Goal: Information Seeking & Learning: Understand process/instructions

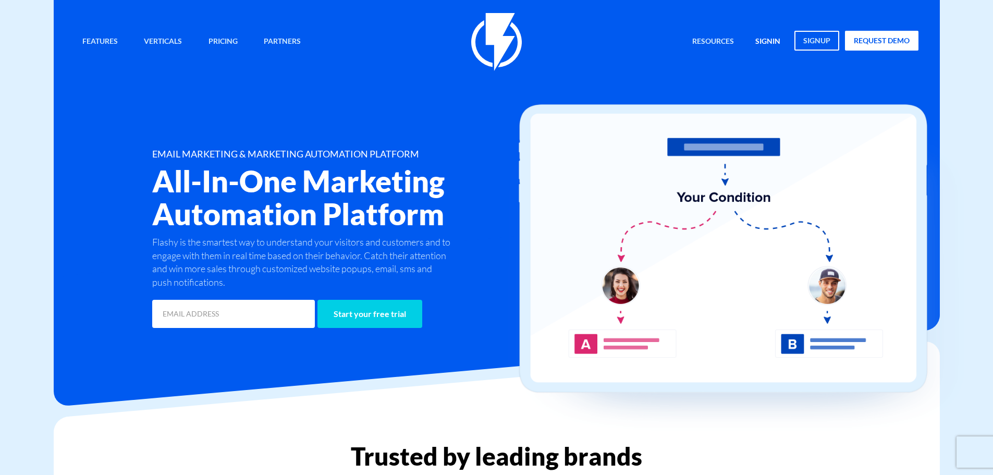
click at [755, 39] on link "signin" at bounding box center [767, 42] width 41 height 22
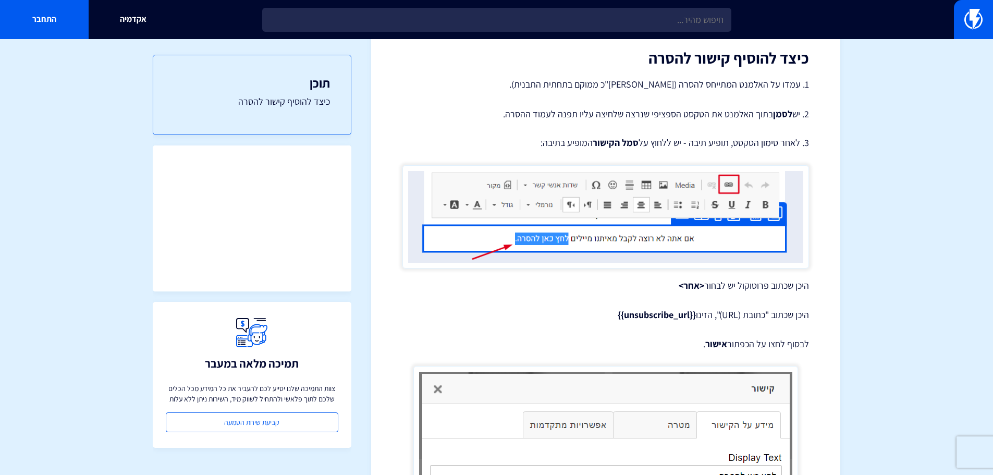
scroll to position [208, 0]
drag, startPoint x: 610, startPoint y: 314, endPoint x: 681, endPoint y: 314, distance: 71.4
click at [681, 314] on p "היכן שכתוב "כתובת (URL)", הזינו {{unsubscribe_url}}" at bounding box center [605, 314] width 406 height 14
click at [688, 314] on strong "{{unsubscribe_url}}" at bounding box center [656, 313] width 78 height 12
drag, startPoint x: 692, startPoint y: 316, endPoint x: 614, endPoint y: 316, distance: 77.6
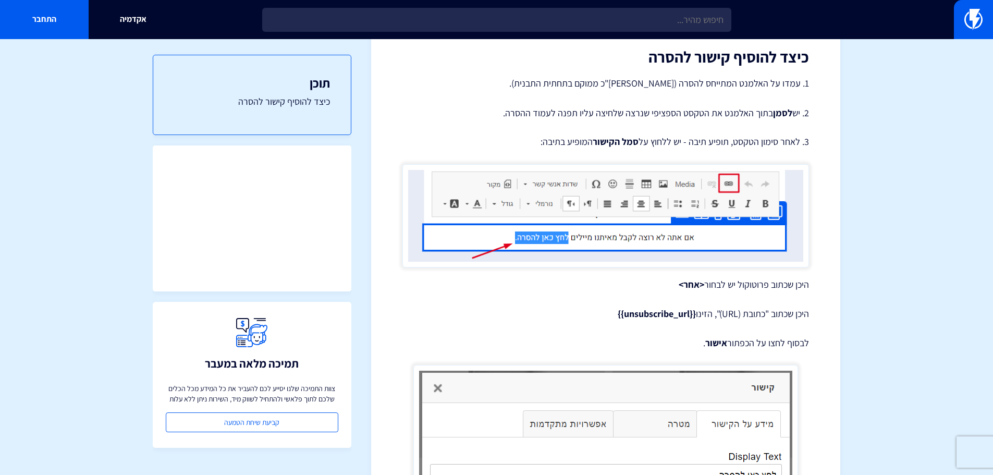
click at [617, 316] on strong "{{unsubscribe_url}}" at bounding box center [656, 313] width 78 height 12
copy strong "{{unsubscribe_url}}"
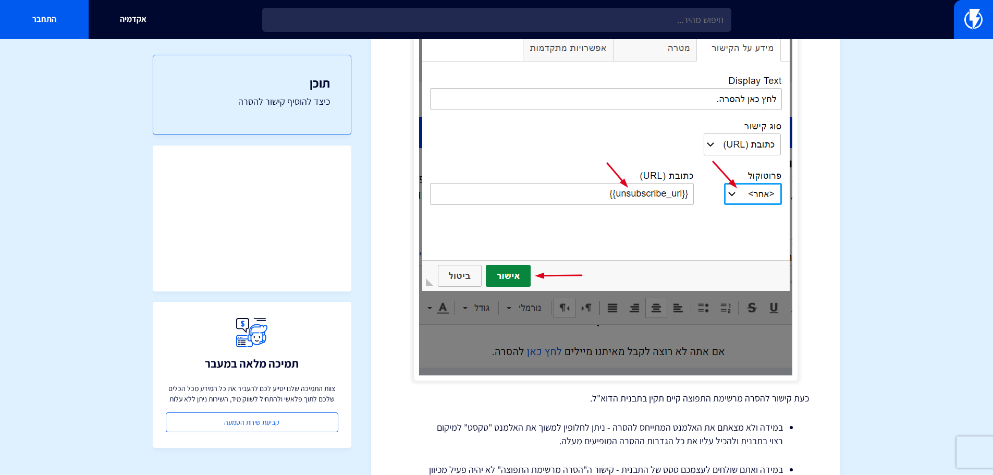
scroll to position [662, 0]
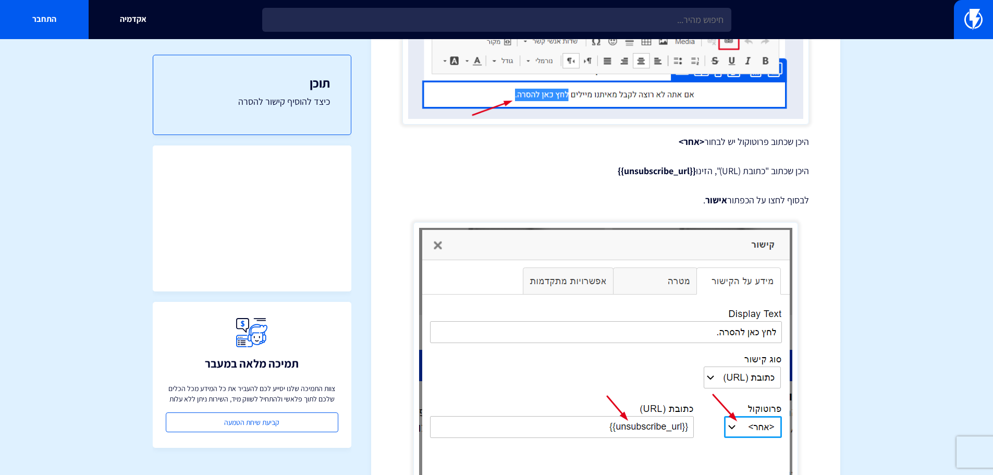
scroll to position [245, 0]
